Goal: Task Accomplishment & Management: Complete application form

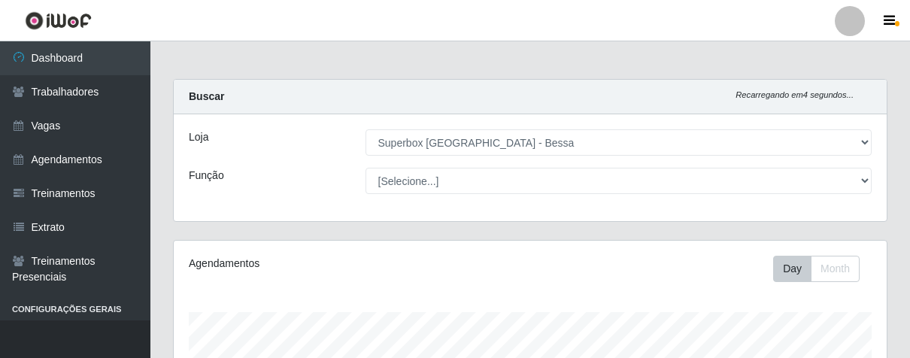
select select "206"
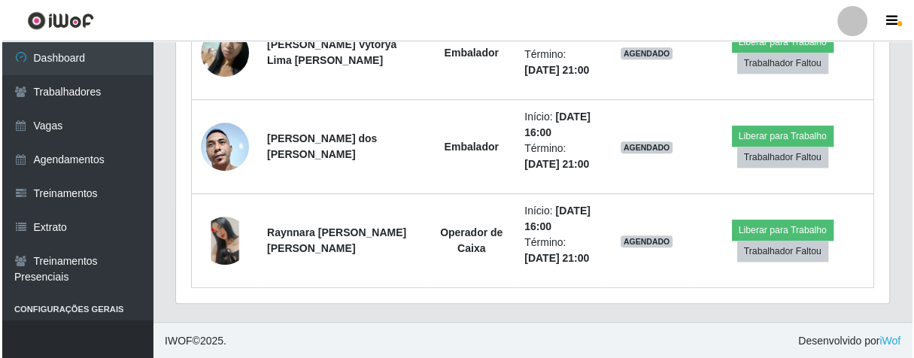
scroll to position [497, 0]
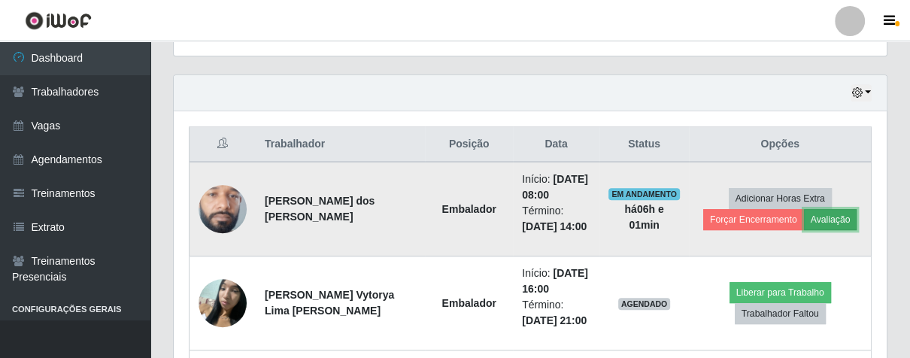
click at [811, 214] on button "Avaliação" at bounding box center [830, 219] width 53 height 21
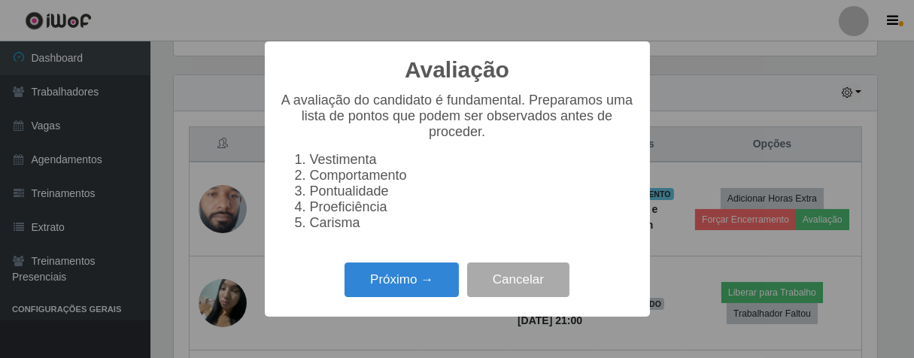
scroll to position [311, 704]
click at [417, 283] on button "Próximo →" at bounding box center [401, 279] width 114 height 35
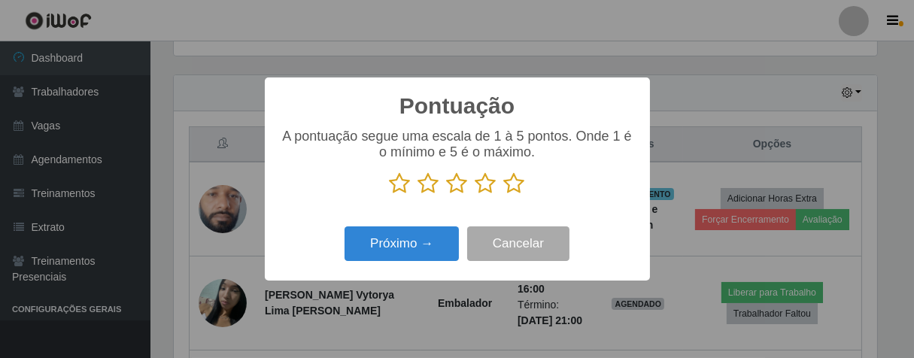
scroll to position [751574, 751183]
click at [517, 186] on icon at bounding box center [514, 183] width 21 height 23
click at [504, 195] on input "radio" at bounding box center [504, 195] width 0 height 0
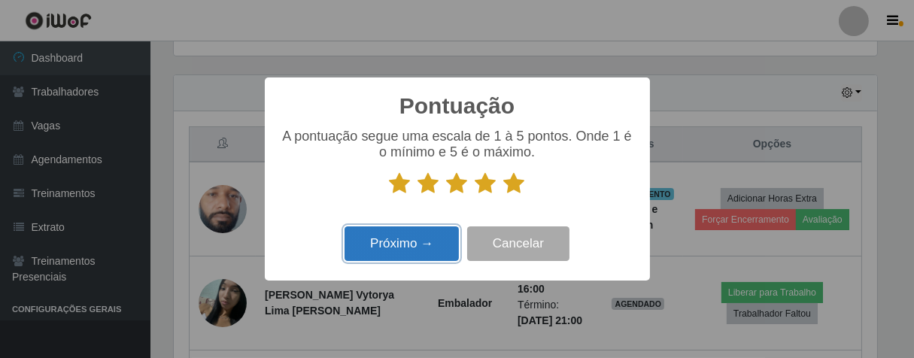
click at [442, 238] on button "Próximo →" at bounding box center [401, 243] width 114 height 35
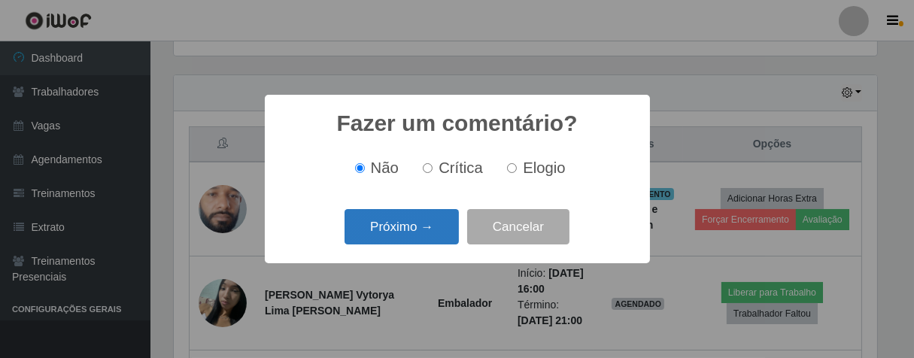
click at [424, 237] on button "Próximo →" at bounding box center [401, 226] width 114 height 35
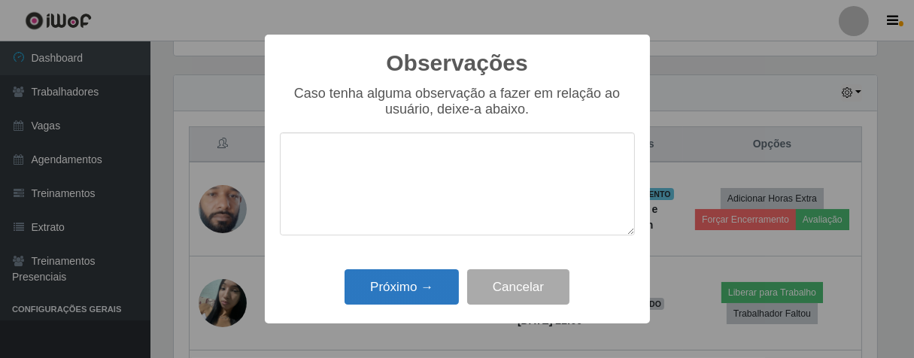
drag, startPoint x: 439, startPoint y: 266, endPoint x: 418, endPoint y: 288, distance: 30.3
click at [435, 278] on div "Observações × Caso tenha alguma observação a fazer em relação ao usuário, deixe…" at bounding box center [457, 179] width 385 height 289
click at [418, 288] on button "Próximo →" at bounding box center [401, 286] width 114 height 35
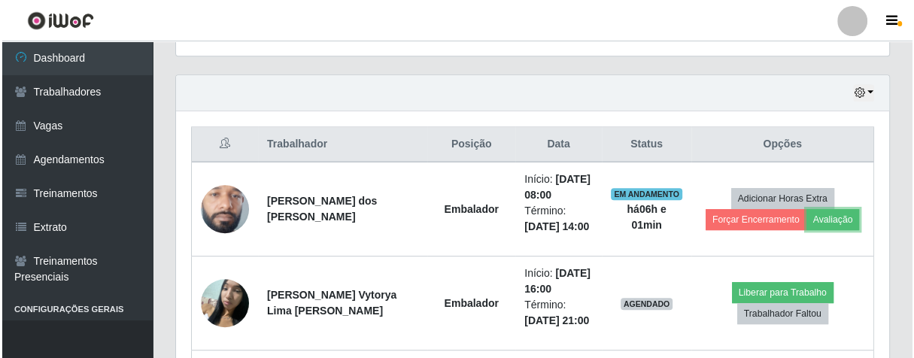
scroll to position [311, 712]
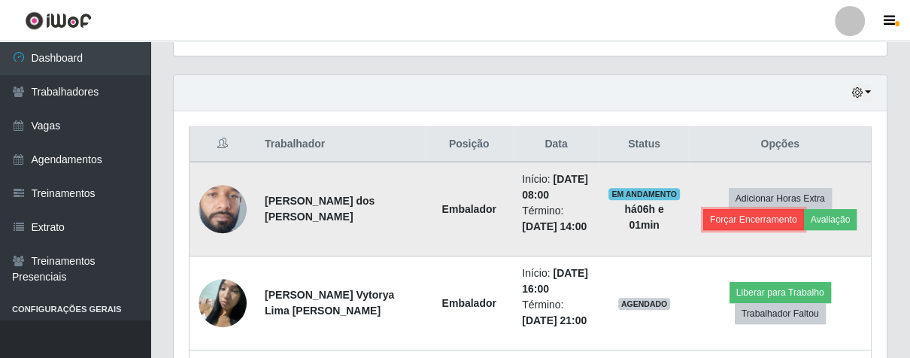
click at [766, 216] on button "Forçar Encerramento" at bounding box center [753, 219] width 101 height 21
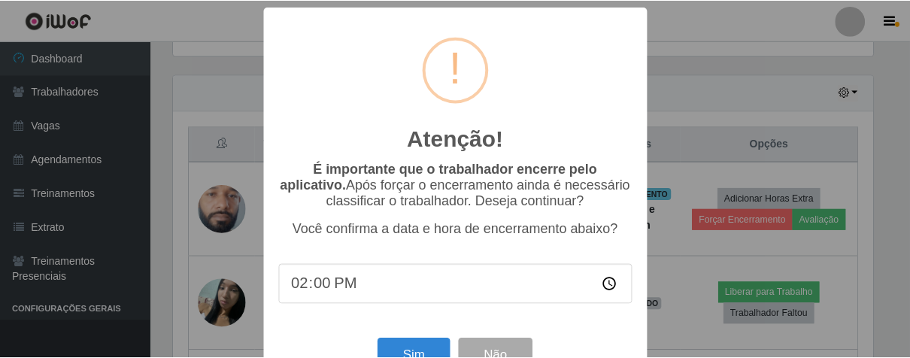
scroll to position [52, 0]
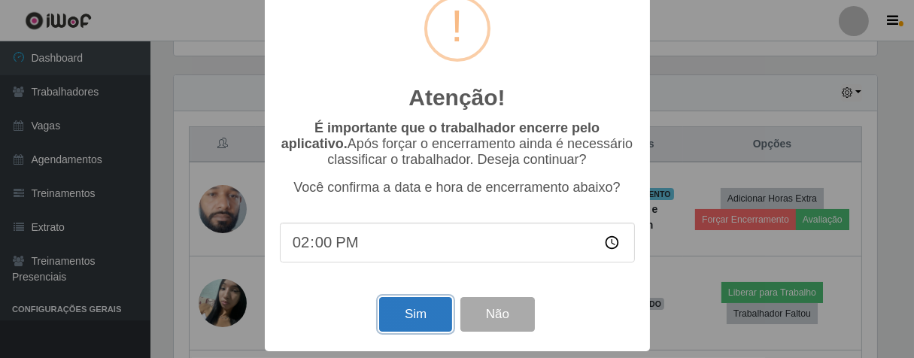
click at [400, 326] on button "Sim" at bounding box center [415, 314] width 73 height 35
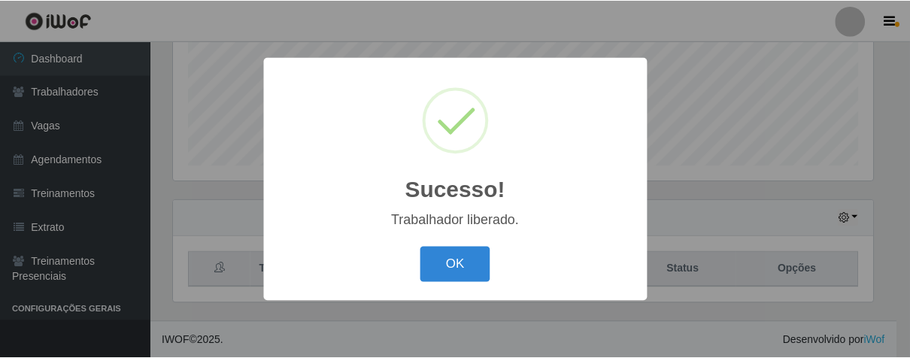
scroll to position [311, 704]
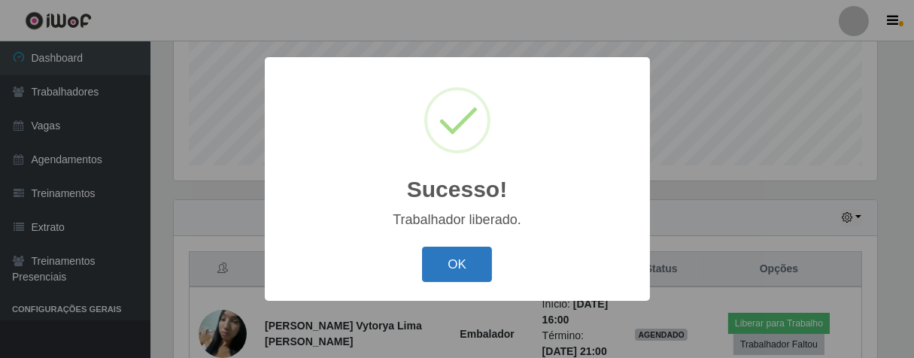
click at [480, 255] on button "OK" at bounding box center [457, 264] width 70 height 35
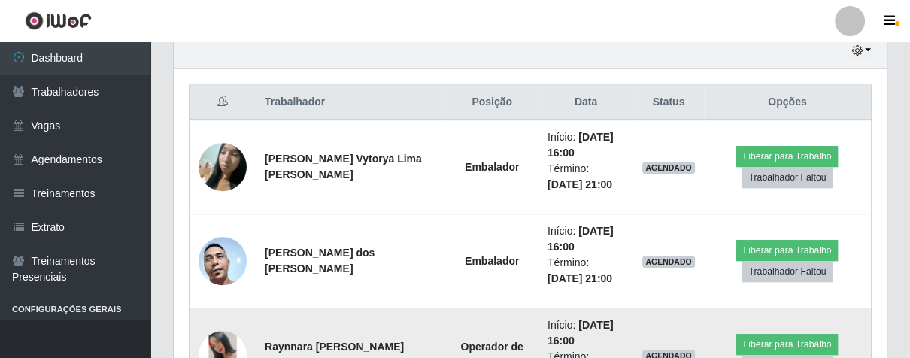
scroll to position [623, 0]
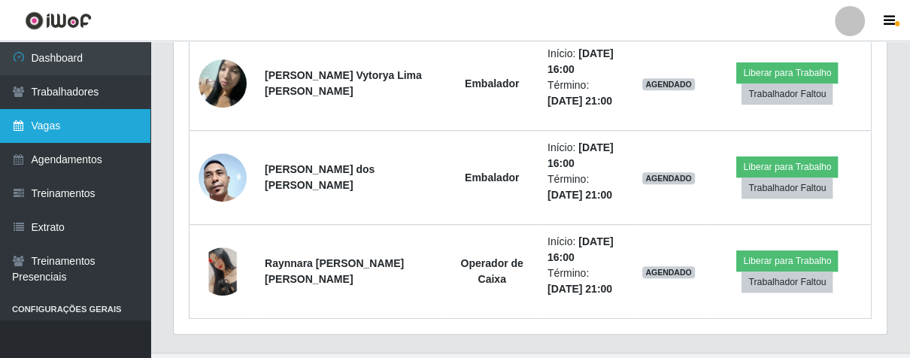
click at [42, 127] on link "Vagas" at bounding box center [75, 126] width 150 height 34
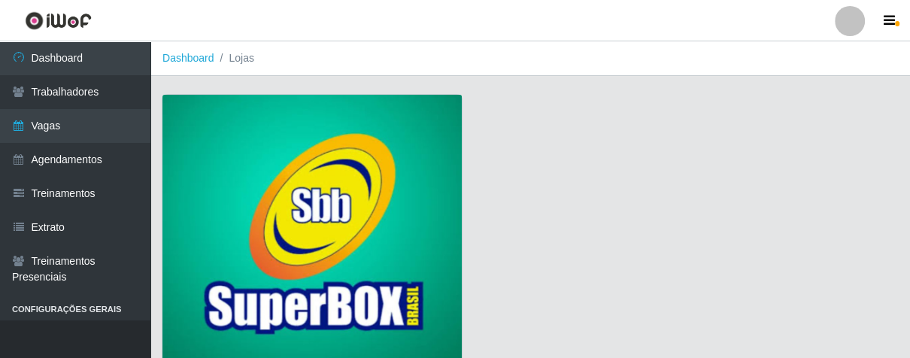
click at [251, 169] on img at bounding box center [311, 231] width 299 height 272
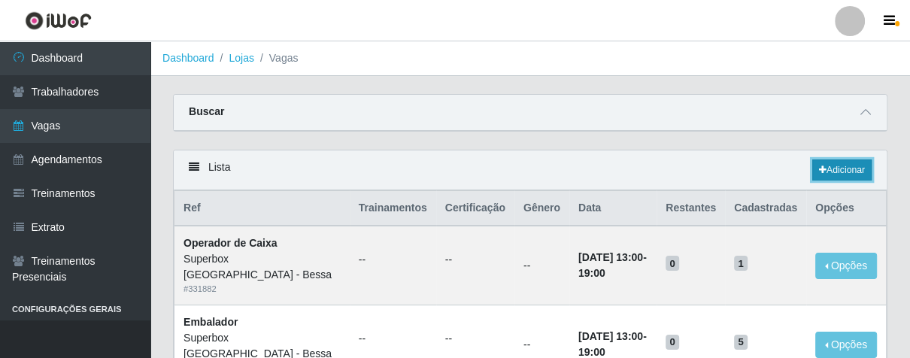
click at [834, 165] on link "Adicionar" at bounding box center [841, 169] width 59 height 21
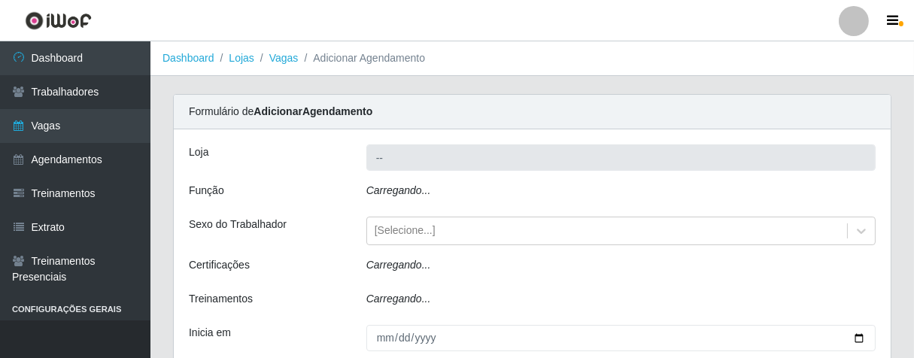
type input "Superbox [GEOGRAPHIC_DATA] - Bessa"
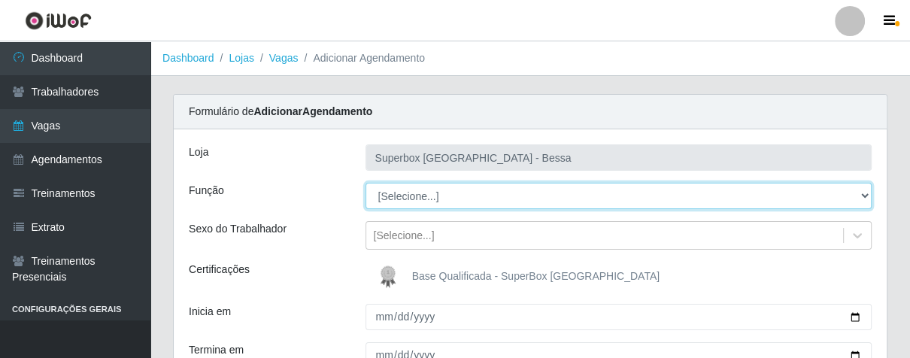
click at [859, 196] on select "[Selecione...] ASG ASG + ASG ++ Embalador Embalador + Embalador ++ Operador de …" at bounding box center [618, 196] width 507 height 26
select select "1"
click at [365, 183] on select "[Selecione...] ASG ASG + ASG ++ Embalador Embalador + Embalador ++ Operador de …" at bounding box center [618, 196] width 507 height 26
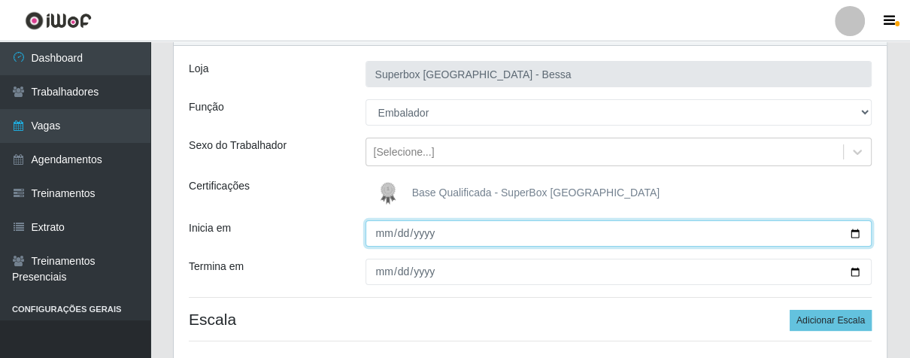
click at [380, 225] on input "Inicia em" at bounding box center [618, 233] width 507 height 26
type input "[DATE]"
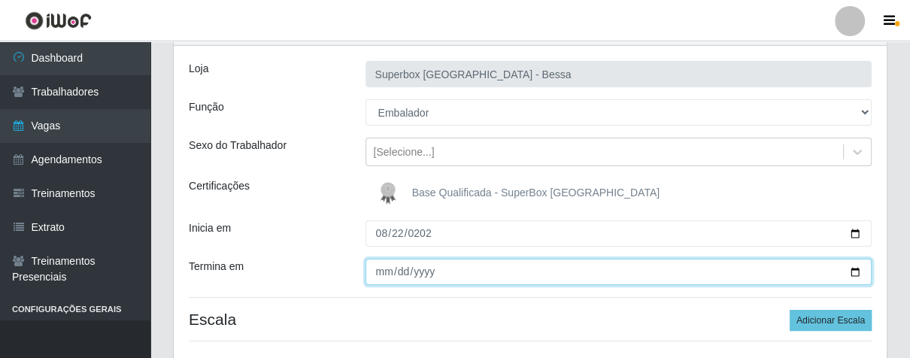
click at [373, 270] on input "Termina em" at bounding box center [618, 272] width 507 height 26
type input "[DATE]"
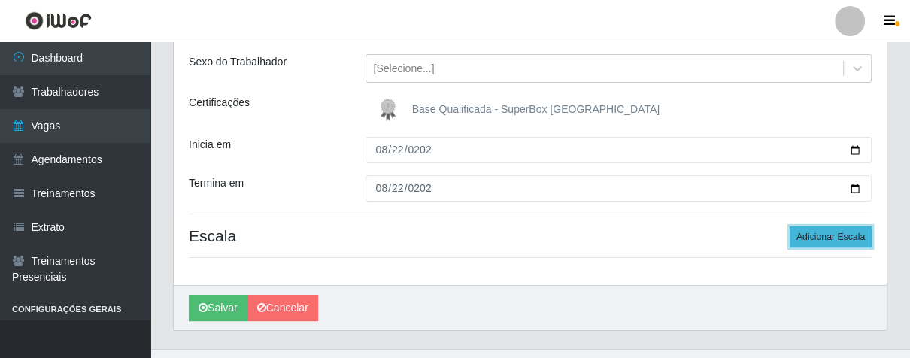
click at [806, 232] on button "Adicionar Escala" at bounding box center [830, 236] width 82 height 21
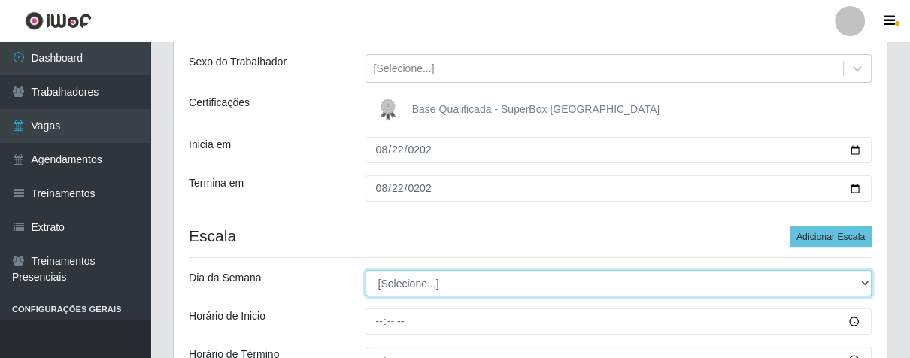
click at [865, 280] on select "[Selecione...] Segunda Terça Quarta Quinta Sexta Sábado Domingo" at bounding box center [618, 283] width 507 height 26
select select "5"
click at [365, 270] on select "[Selecione...] Segunda Terça Quarta Quinta Sexta Sábado Domingo" at bounding box center [618, 283] width 507 height 26
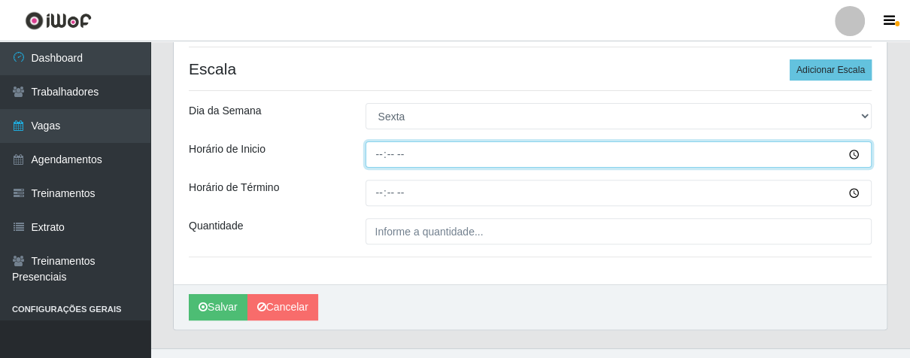
click at [367, 147] on input "Horário de Inicio" at bounding box center [618, 154] width 507 height 26
type input "08:00"
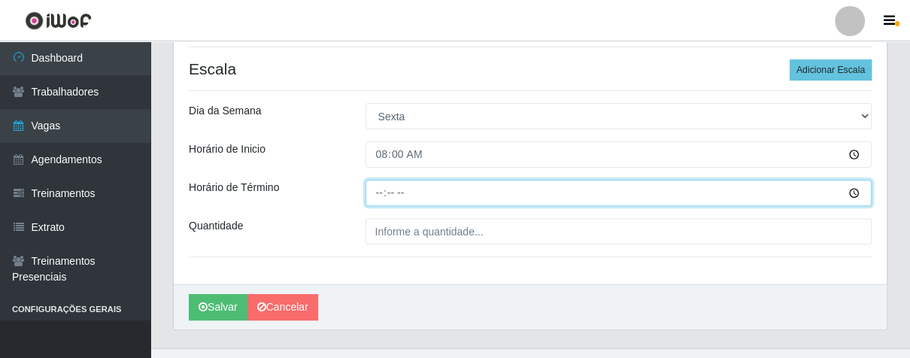
click at [376, 195] on input "Horário de Término" at bounding box center [618, 193] width 507 height 26
type input "14:00"
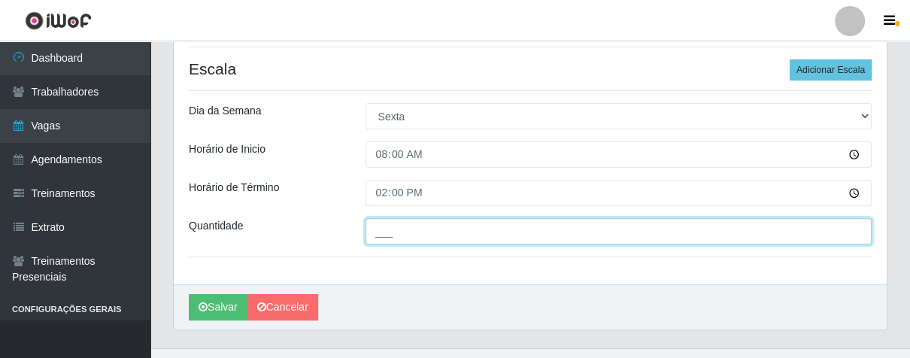
click at [421, 222] on input "___" at bounding box center [618, 231] width 507 height 26
type input "02_"
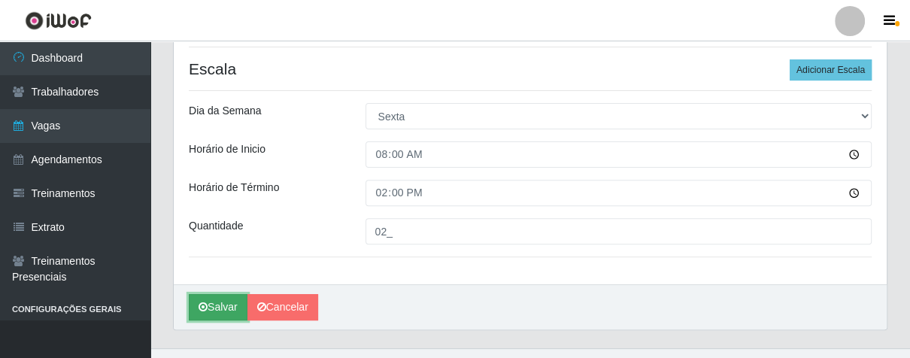
click at [220, 305] on button "Salvar" at bounding box center [218, 307] width 59 height 26
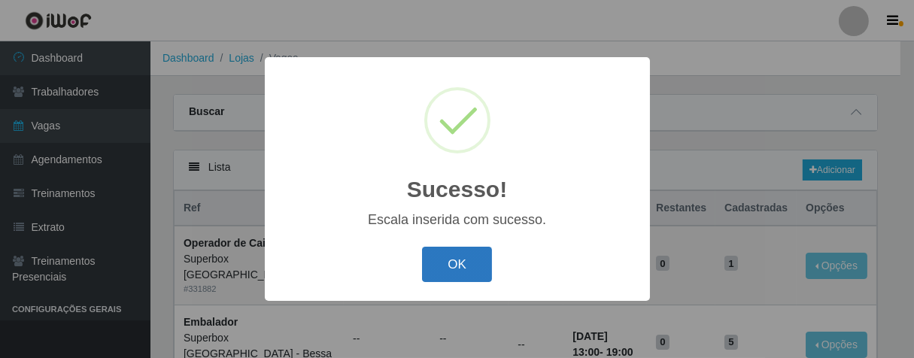
click at [450, 268] on button "OK" at bounding box center [457, 264] width 70 height 35
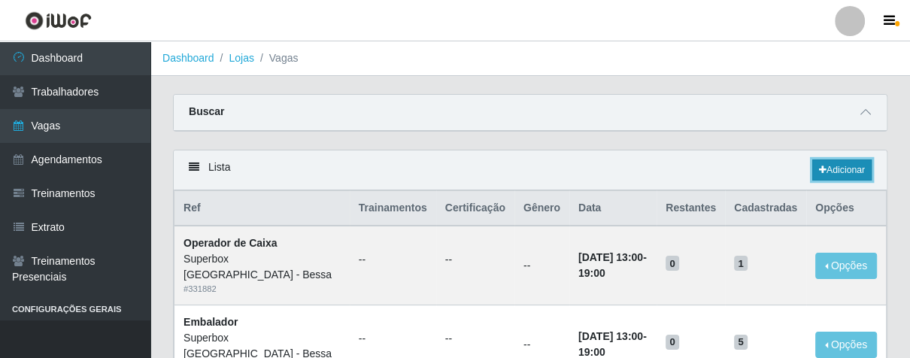
click at [844, 165] on link "Adicionar" at bounding box center [841, 169] width 59 height 21
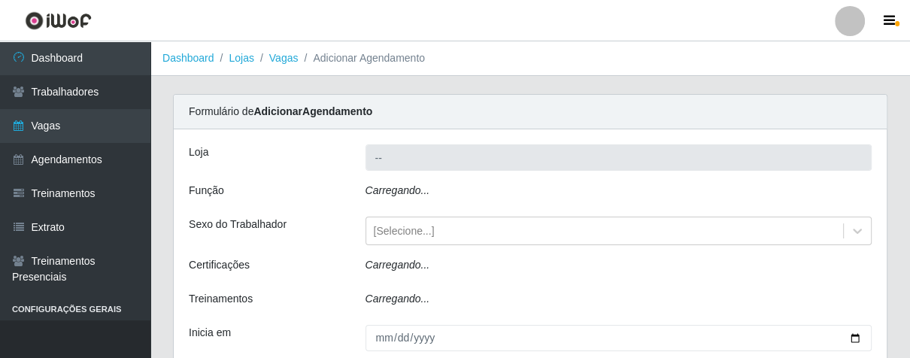
type input "Superbox [GEOGRAPHIC_DATA] - Bessa"
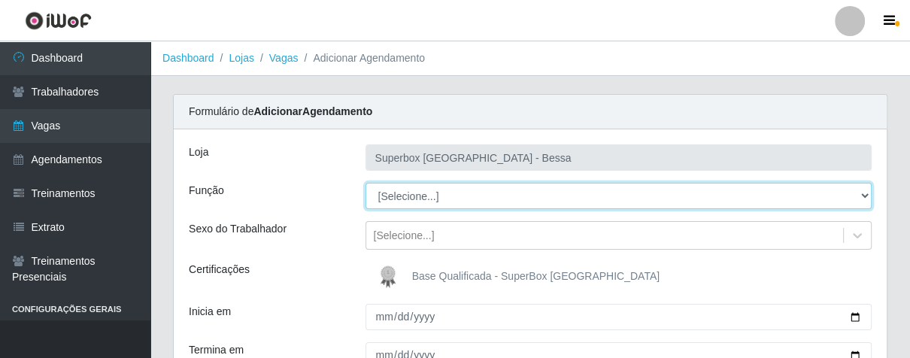
click at [856, 195] on select "[Selecione...] ASG ASG + ASG ++ Embalador Embalador + Embalador ++ Operador de …" at bounding box center [618, 196] width 507 height 26
select select "1"
click at [365, 183] on select "[Selecione...] ASG ASG + ASG ++ Embalador Embalador + Embalador ++ Operador de …" at bounding box center [618, 196] width 507 height 26
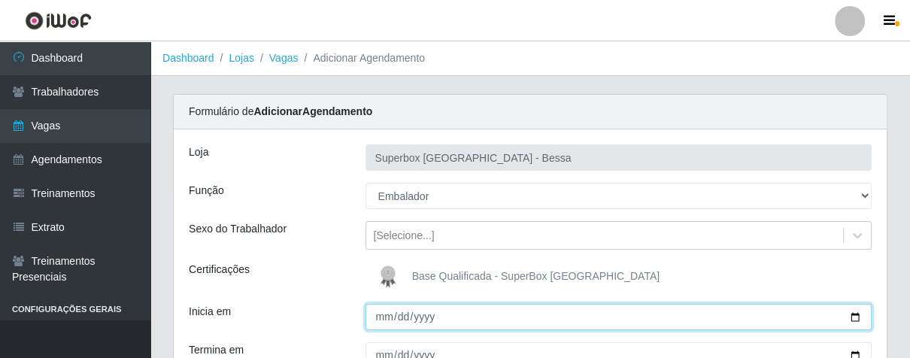
click at [385, 318] on input "Inicia em" at bounding box center [618, 317] width 507 height 26
type input "[DATE]"
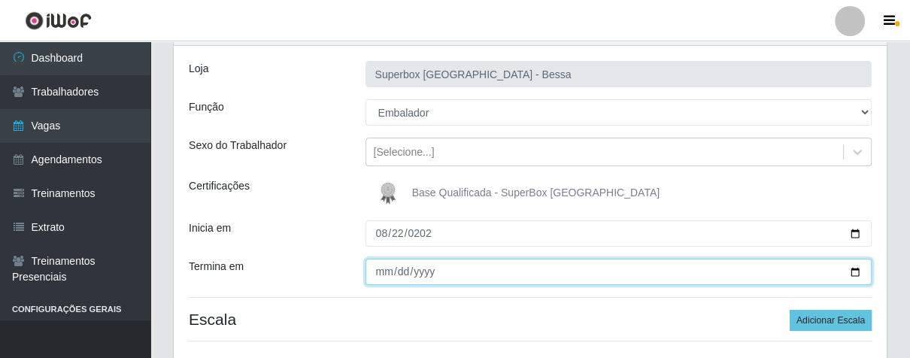
click at [379, 265] on input "Termina em" at bounding box center [618, 272] width 507 height 26
type input "[DATE]"
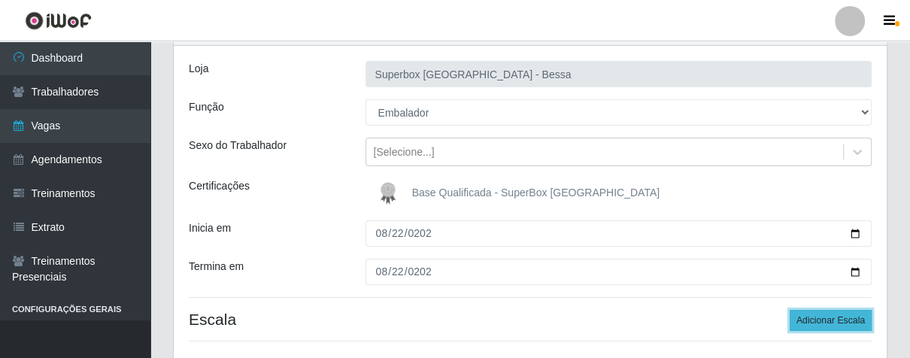
click at [822, 320] on button "Adicionar Escala" at bounding box center [830, 320] width 82 height 21
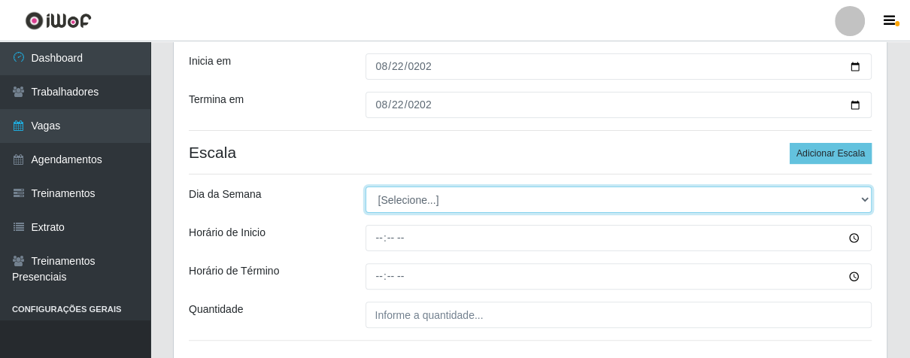
click at [857, 201] on select "[Selecione...] Segunda Terça Quarta Quinta Sexta Sábado Domingo" at bounding box center [618, 199] width 507 height 26
select select "5"
click at [365, 186] on select "[Selecione...] Segunda Terça Quarta Quinta Sexta Sábado Domingo" at bounding box center [618, 199] width 507 height 26
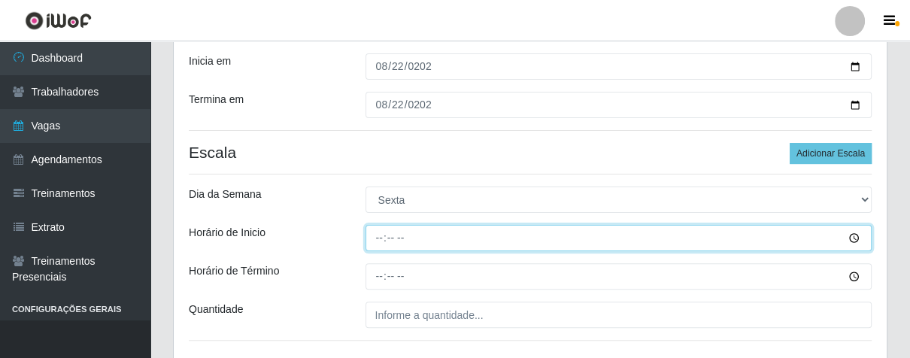
click at [370, 240] on input "Horário de Inicio" at bounding box center [618, 238] width 507 height 26
type input "16:00"
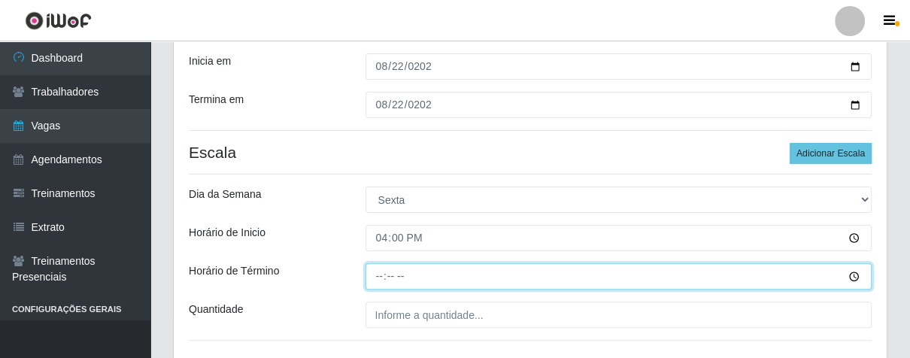
click at [374, 275] on input "Horário de Término" at bounding box center [618, 276] width 507 height 26
type input "21:00"
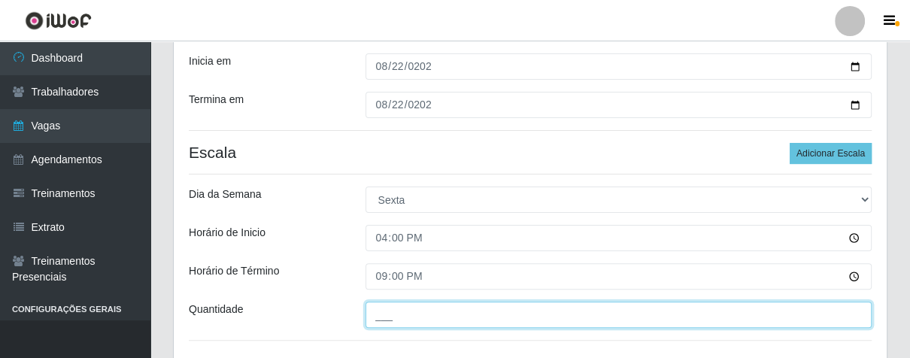
click at [441, 310] on input "___" at bounding box center [618, 315] width 507 height 26
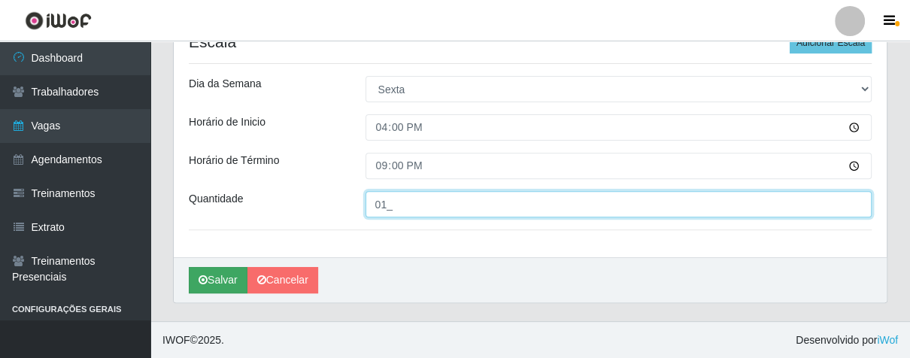
type input "01_"
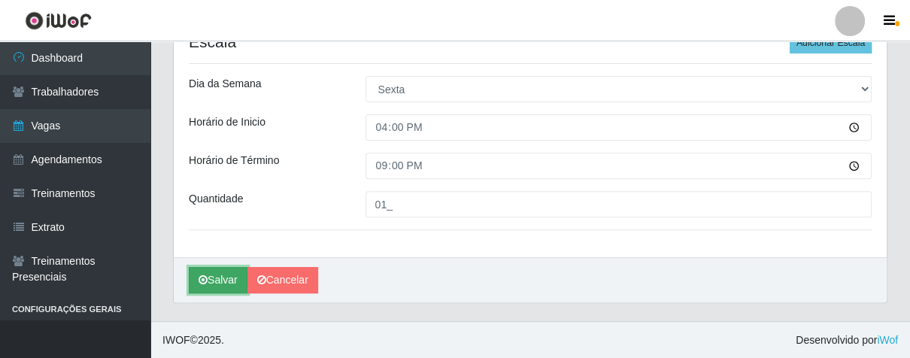
click at [218, 278] on button "Salvar" at bounding box center [218, 280] width 59 height 26
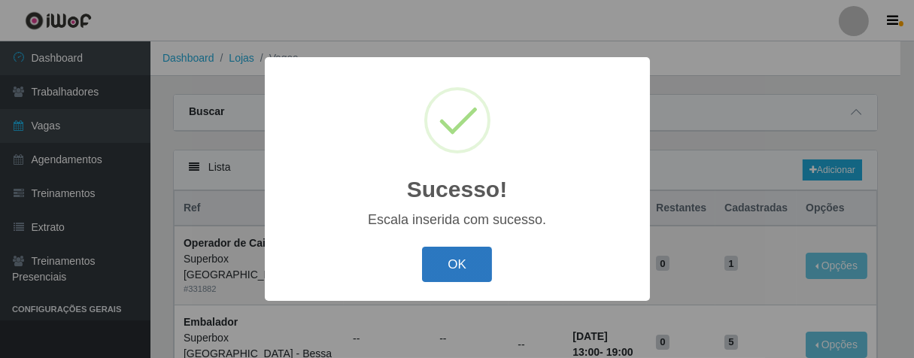
click at [486, 264] on button "OK" at bounding box center [457, 264] width 70 height 35
